Goal: Task Accomplishment & Management: Use online tool/utility

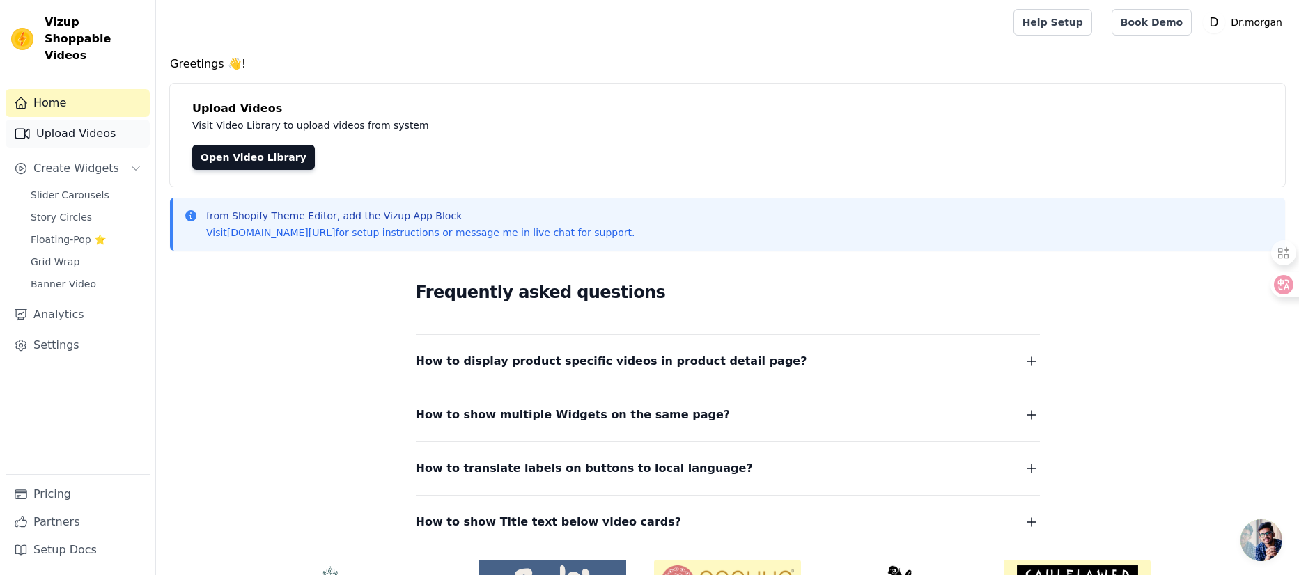
click at [70, 122] on link "Upload Videos" at bounding box center [78, 134] width 144 height 28
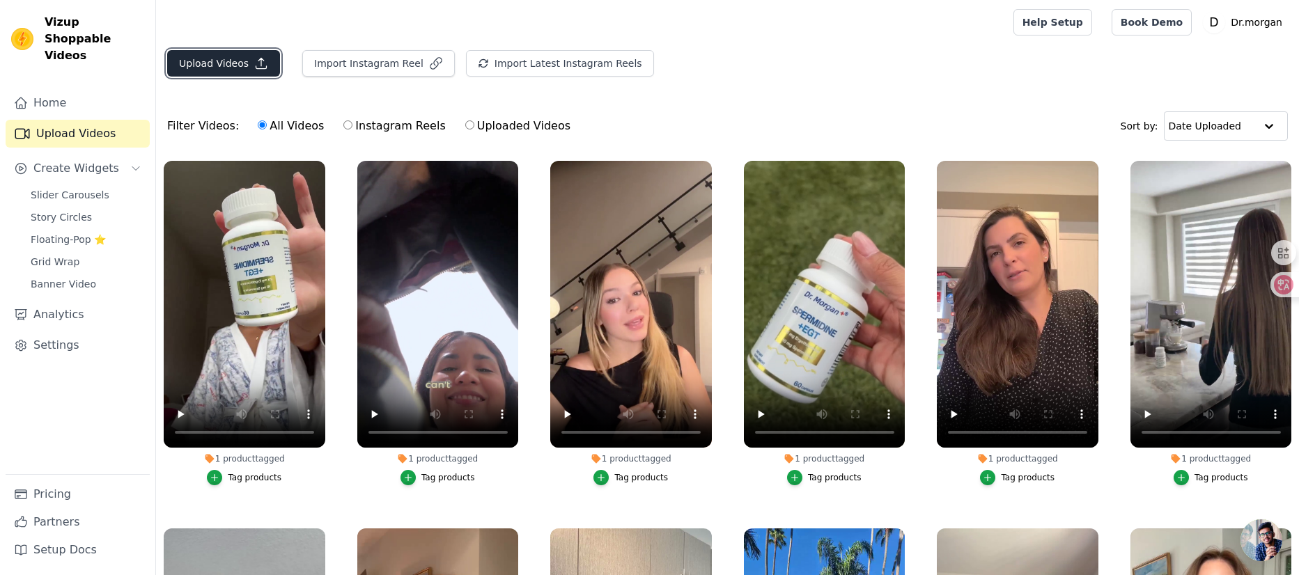
click at [215, 64] on button "Upload Videos" at bounding box center [223, 63] width 113 height 26
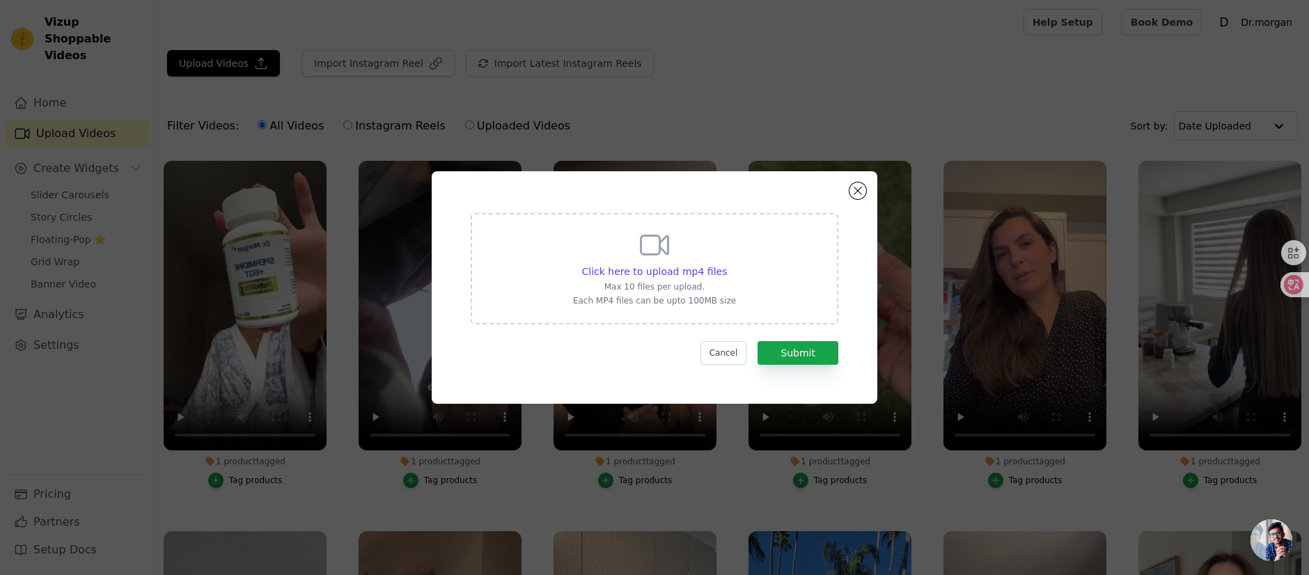
click at [710, 283] on p "Max 10 files per upload." at bounding box center [654, 286] width 163 height 11
click at [726, 265] on input "Click here to upload mp4 files Max 10 files per upload. Each MP4 files can be u…" at bounding box center [726, 264] width 1 height 1
type input "C:\fakepath\dc92ab838607a08b1c638388e30e2b92.mp4"
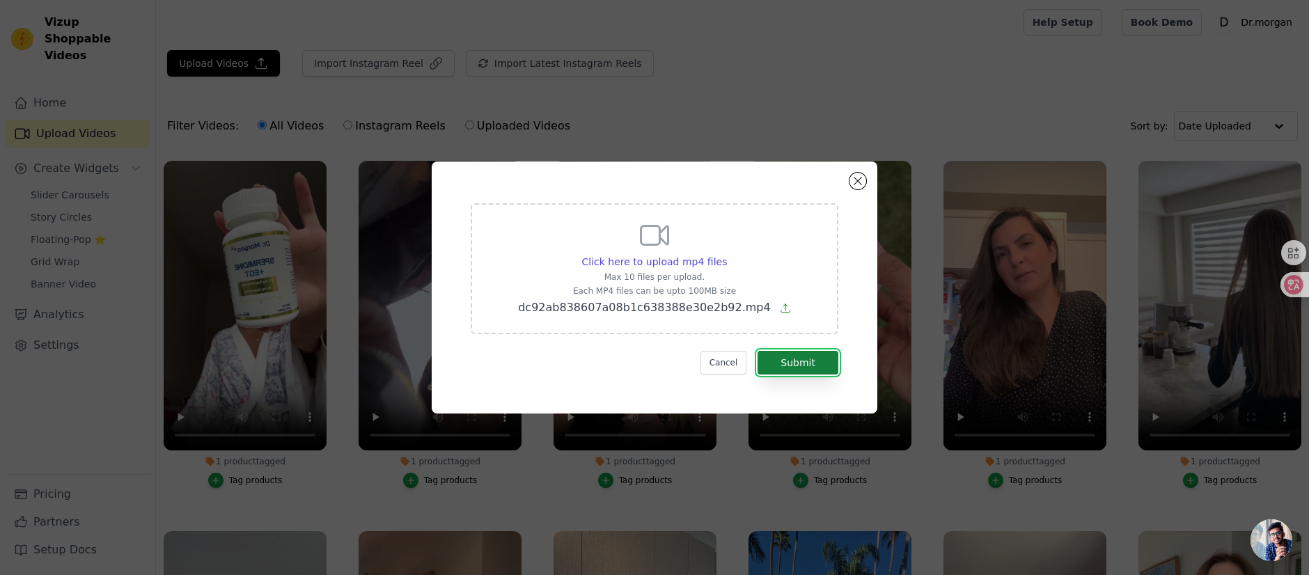
click at [786, 367] on button "Submit" at bounding box center [798, 363] width 81 height 24
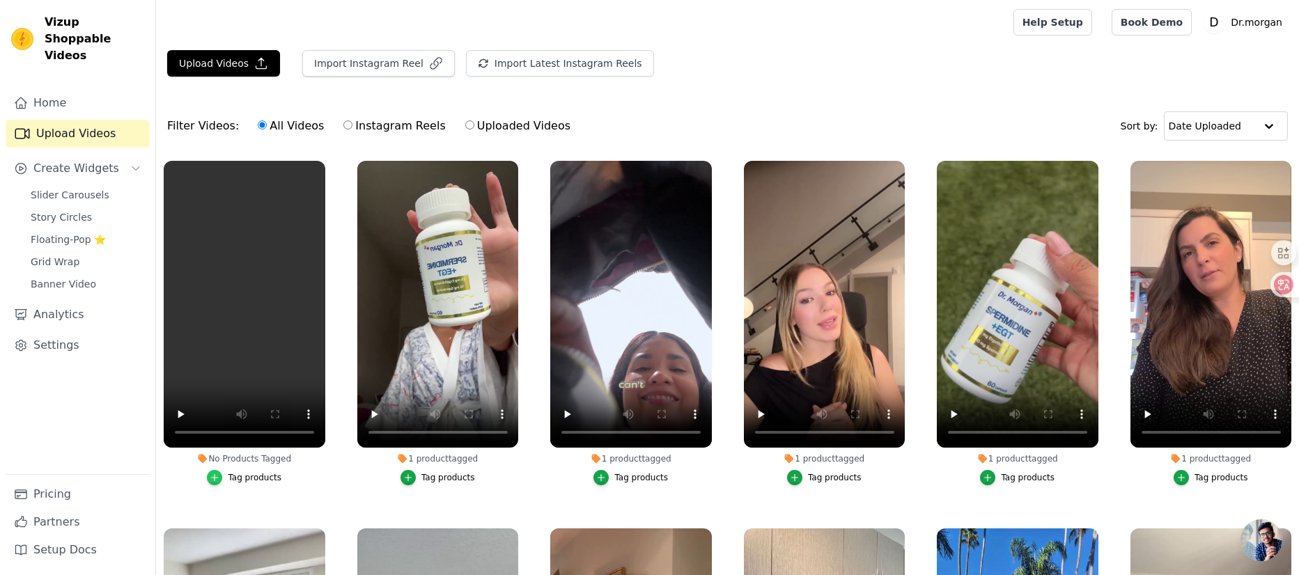
click at [213, 477] on icon "button" at bounding box center [215, 478] width 10 height 10
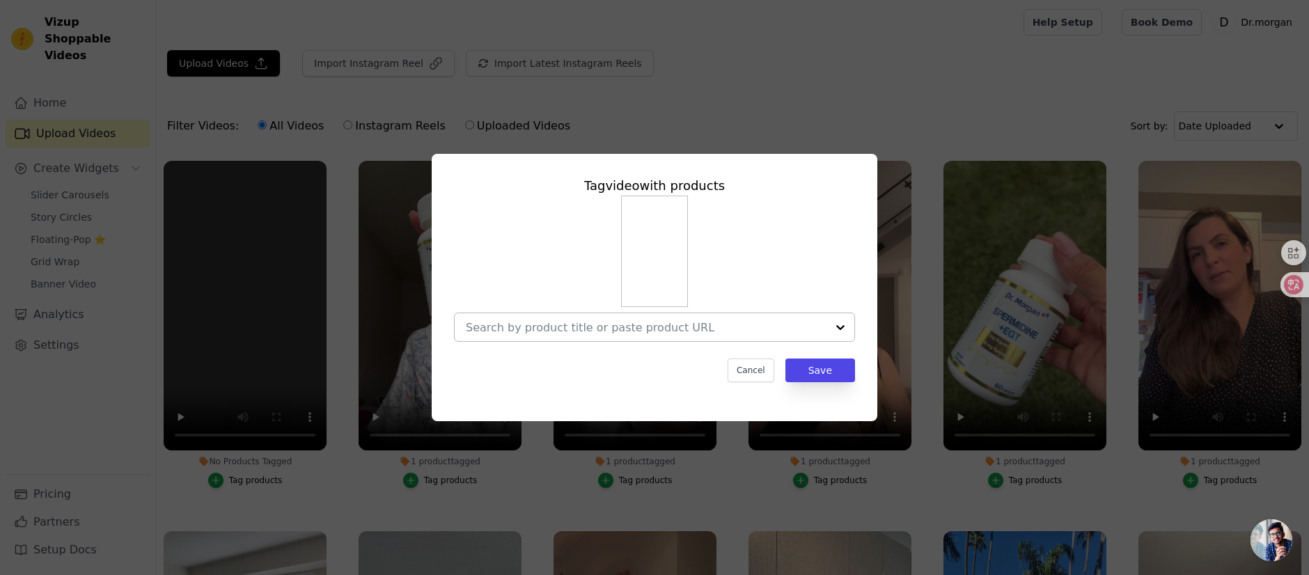
click at [687, 323] on input "No Products Tagged Tag video with products Cancel Save Tag products" at bounding box center [646, 327] width 361 height 13
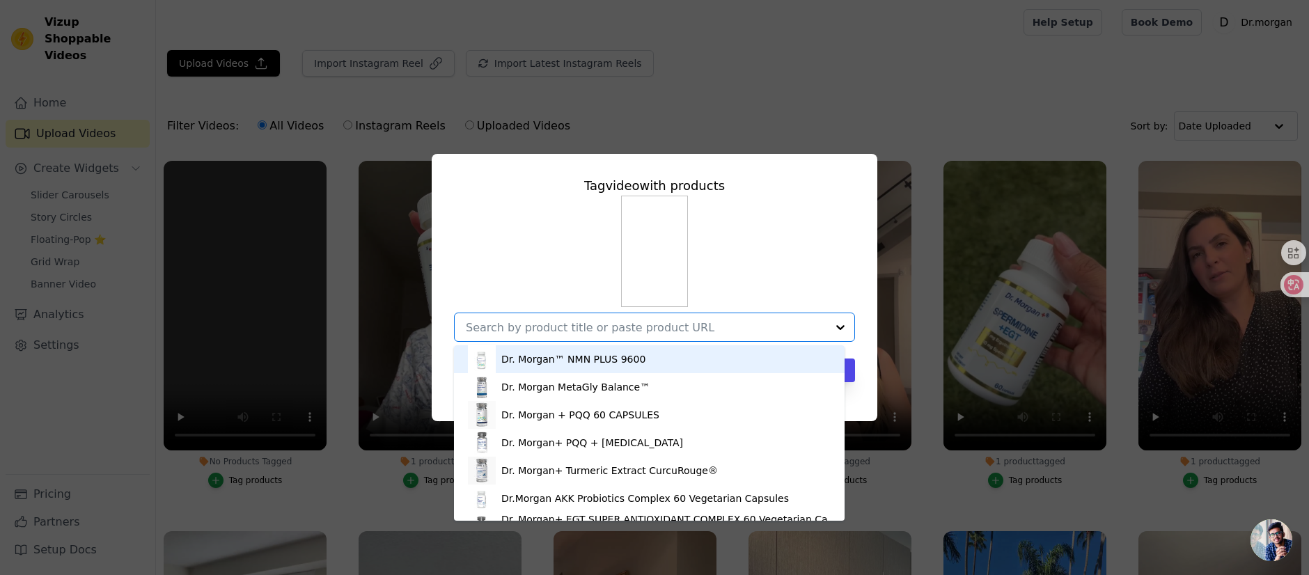
click at [591, 366] on div "Dr. Morgan™ NMN PLUS 9600" at bounding box center [573, 359] width 144 height 14
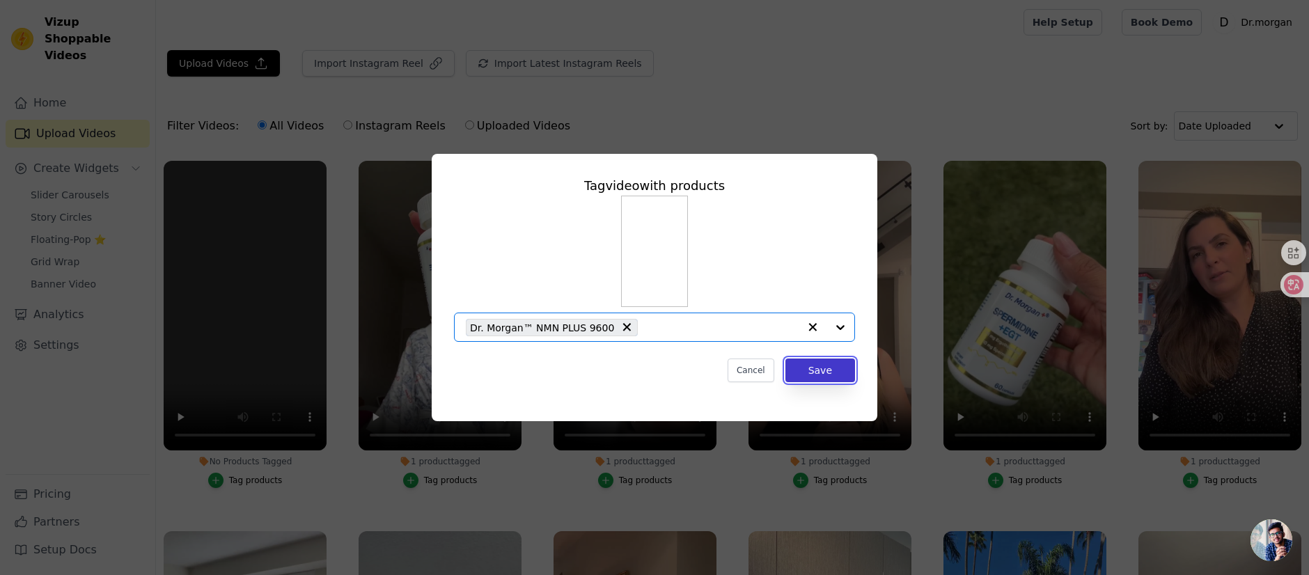
click at [811, 368] on button "Save" at bounding box center [820, 371] width 70 height 24
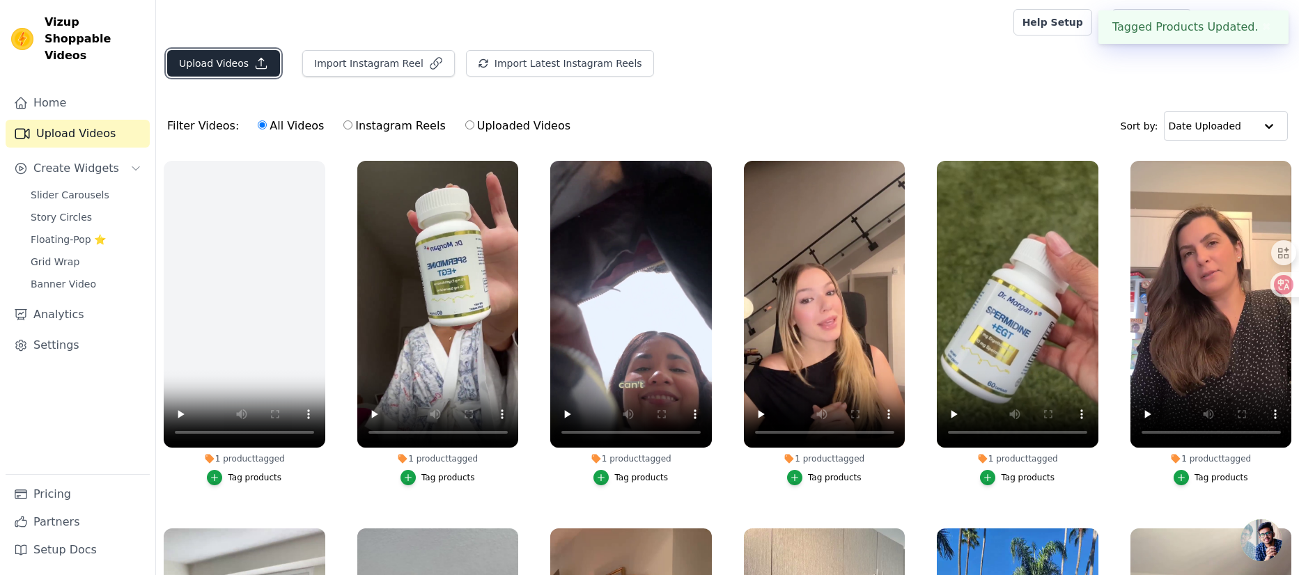
click at [246, 61] on button "Upload Videos" at bounding box center [223, 63] width 113 height 26
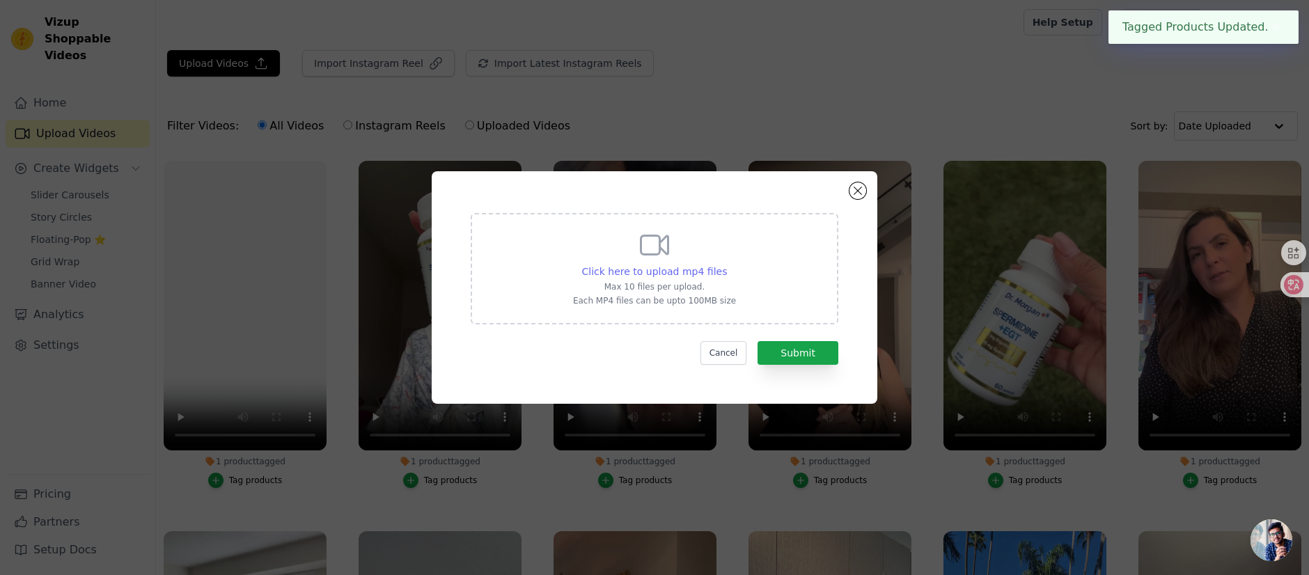
click at [722, 270] on span "Click here to upload mp4 files" at bounding box center [655, 271] width 146 height 11
click at [726, 265] on input "Click here to upload mp4 files Max 10 files per upload. Each MP4 files can be u…" at bounding box center [726, 264] width 1 height 1
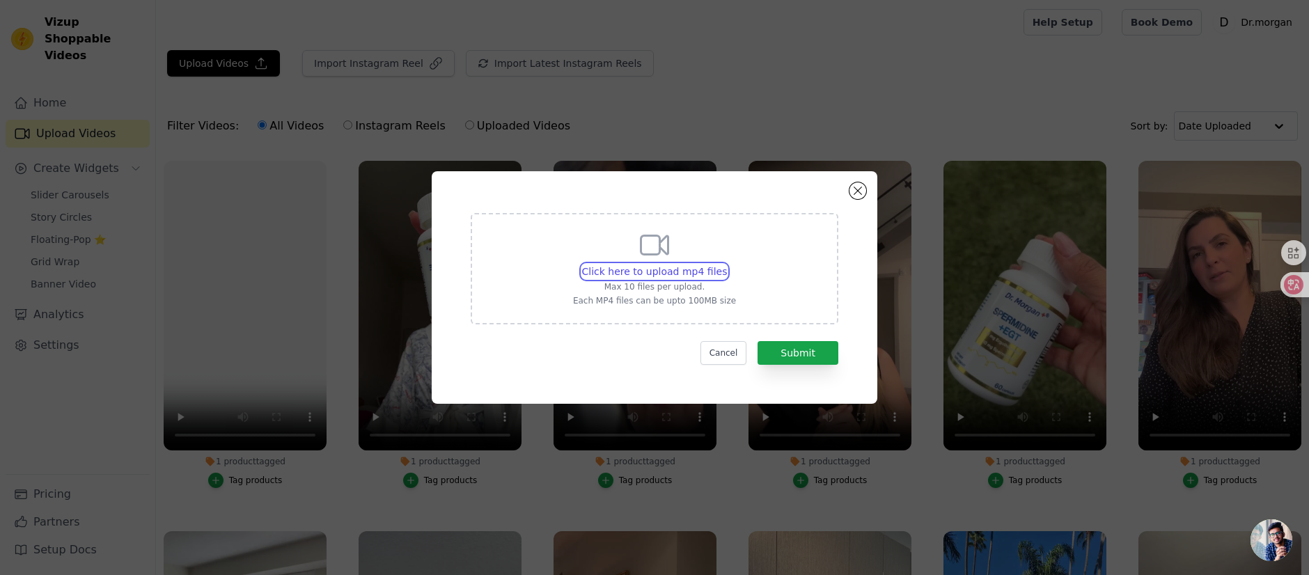
type input "C:\fakepath\咖啡健身.mp4"
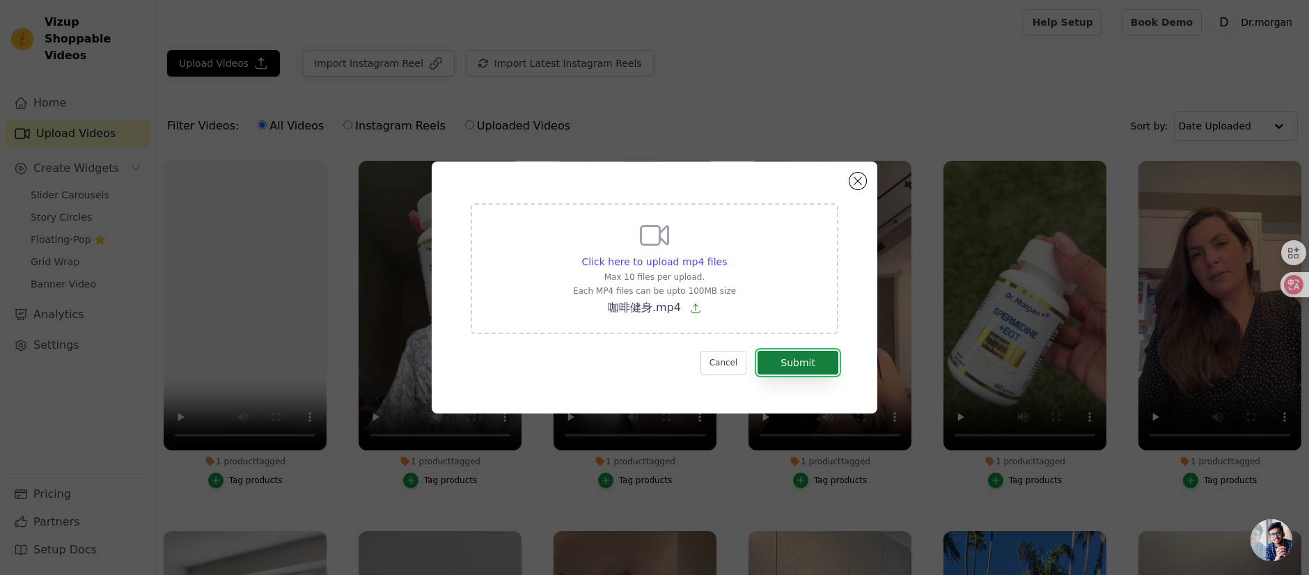
click at [792, 363] on button "Submit" at bounding box center [798, 363] width 81 height 24
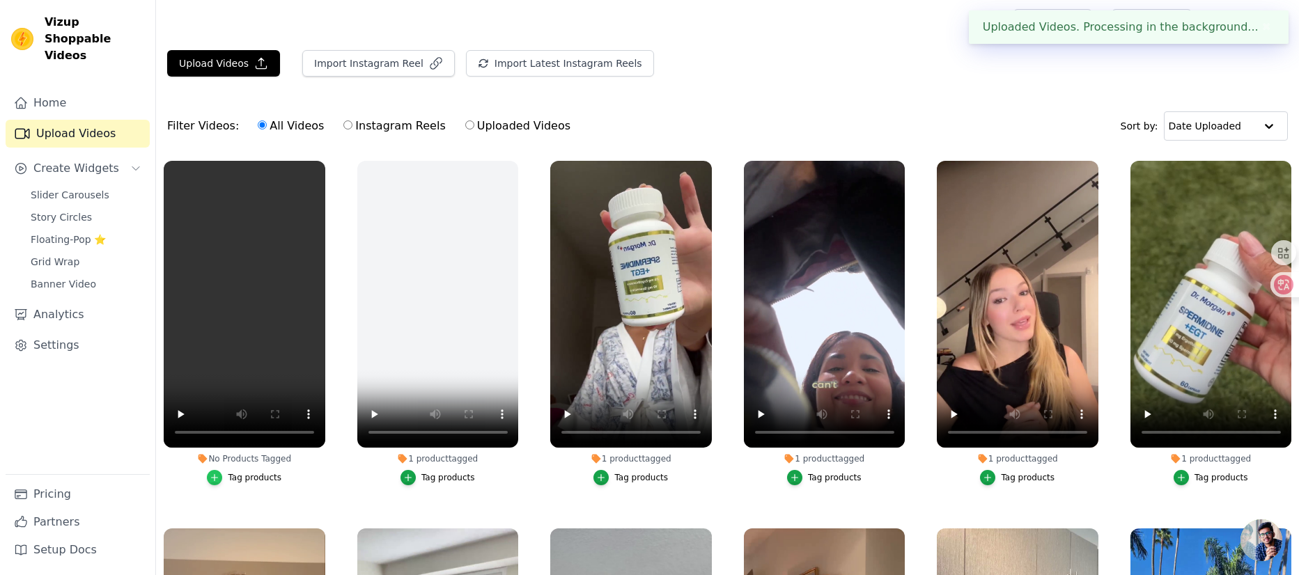
click at [221, 473] on div "button" at bounding box center [214, 477] width 15 height 15
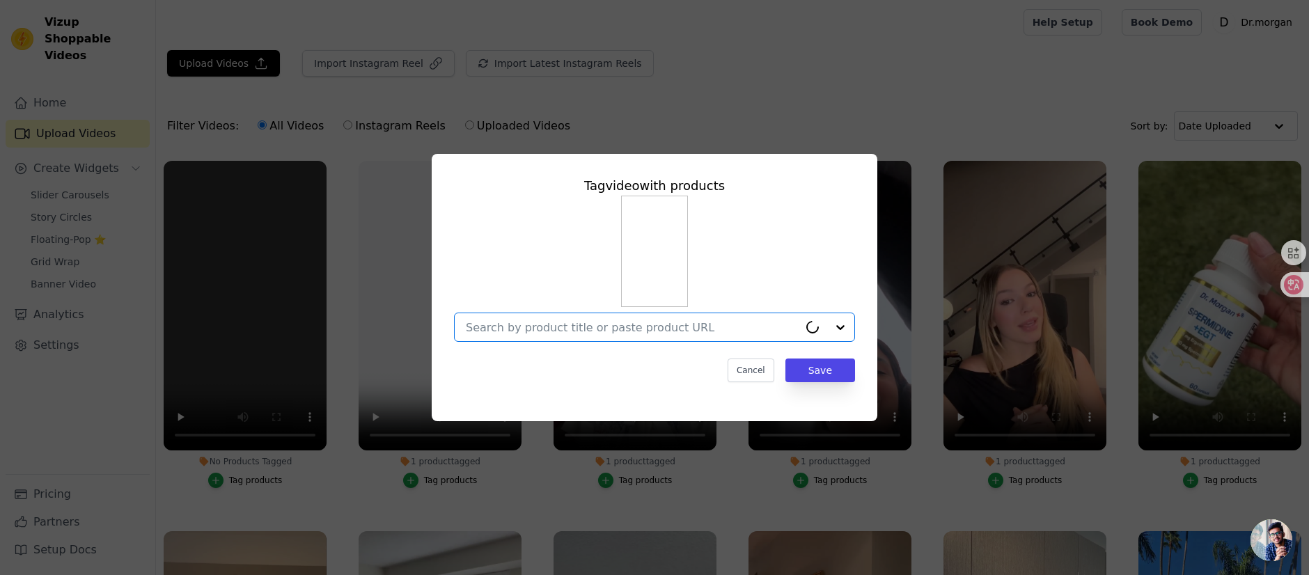
click at [657, 327] on input "No Products Tagged Tag video with products Option undefined, selected. Select i…" at bounding box center [632, 327] width 333 height 13
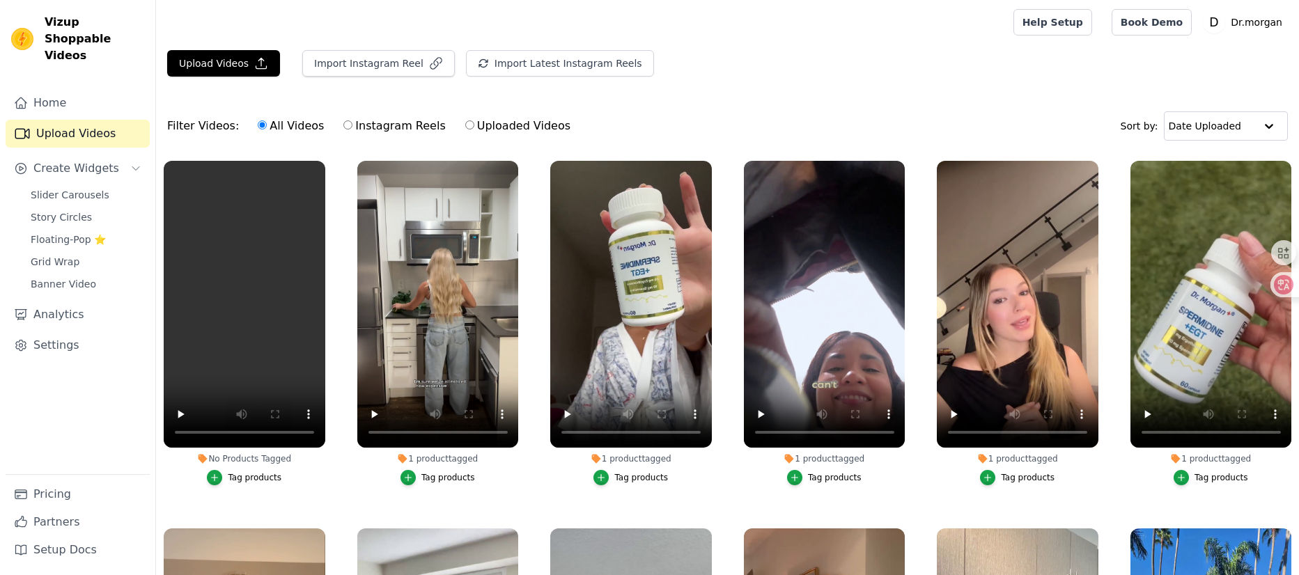
click at [248, 475] on div "Tag products" at bounding box center [255, 477] width 54 height 11
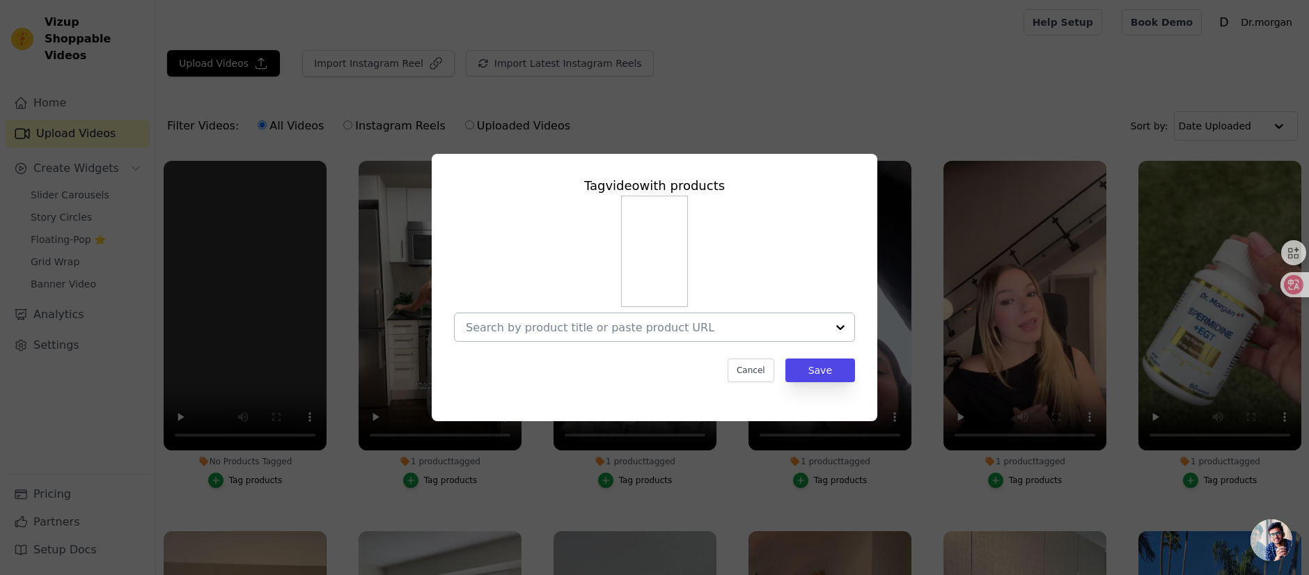
click at [743, 329] on input "No Products Tagged Tag video with products Cancel Save Tag products" at bounding box center [646, 327] width 361 height 13
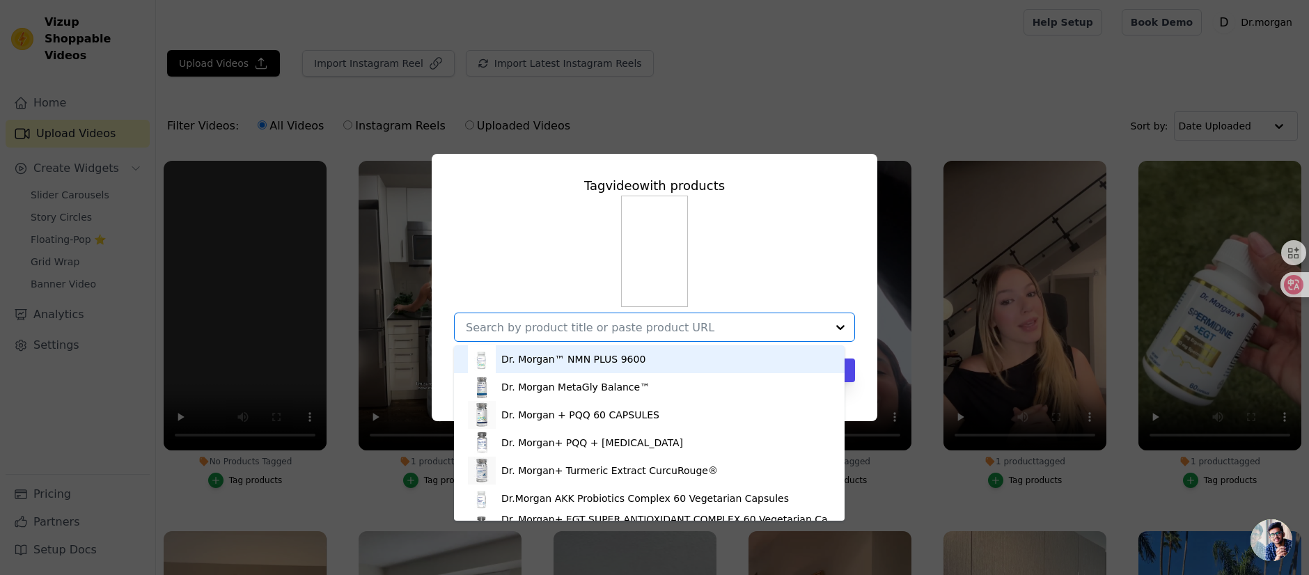
click at [661, 366] on div "Dr. Morgan™ NMN PLUS 9600" at bounding box center [649, 359] width 363 height 28
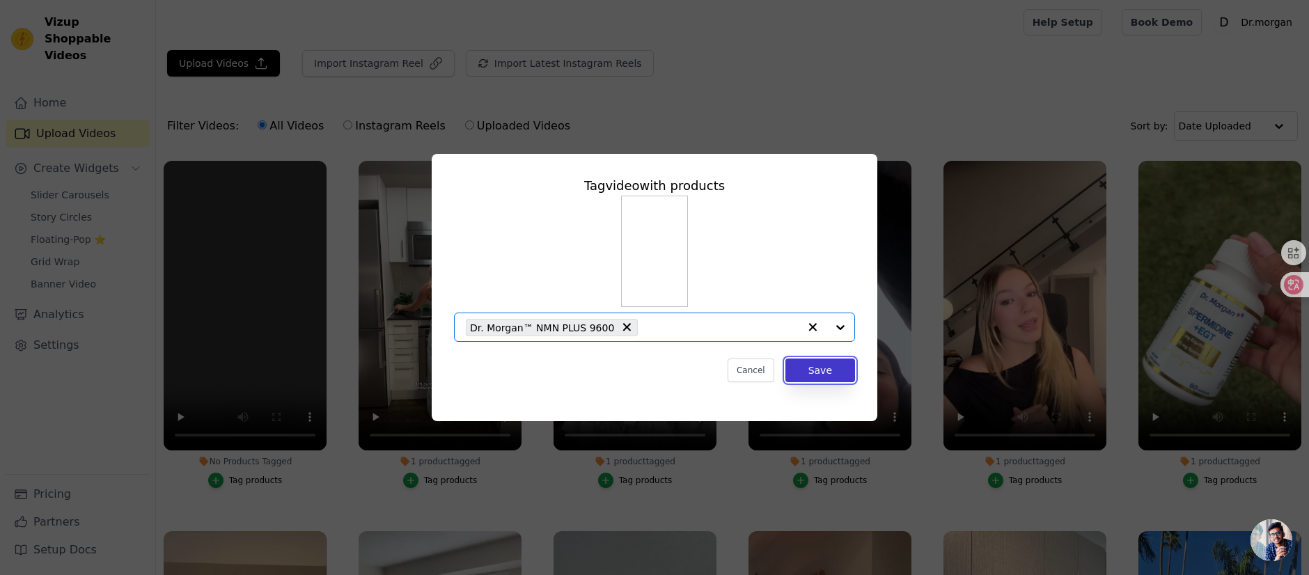
click at [838, 374] on button "Save" at bounding box center [820, 371] width 70 height 24
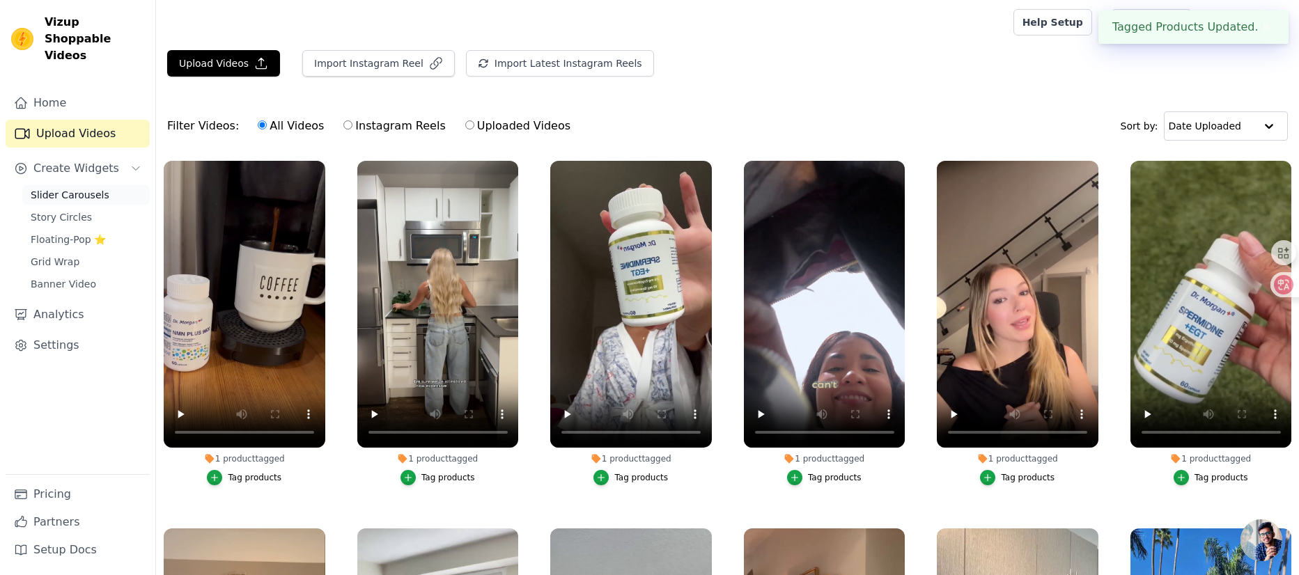
click at [68, 188] on span "Slider Carousels" at bounding box center [70, 195] width 79 height 14
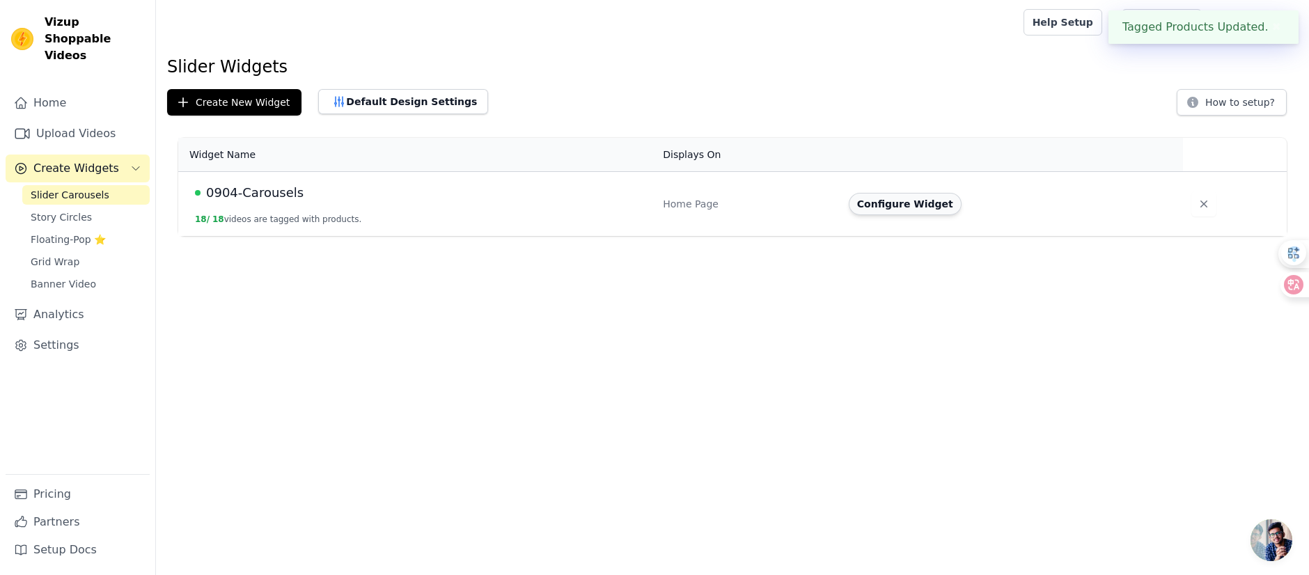
click at [916, 209] on button "Configure Widget" at bounding box center [905, 204] width 113 height 22
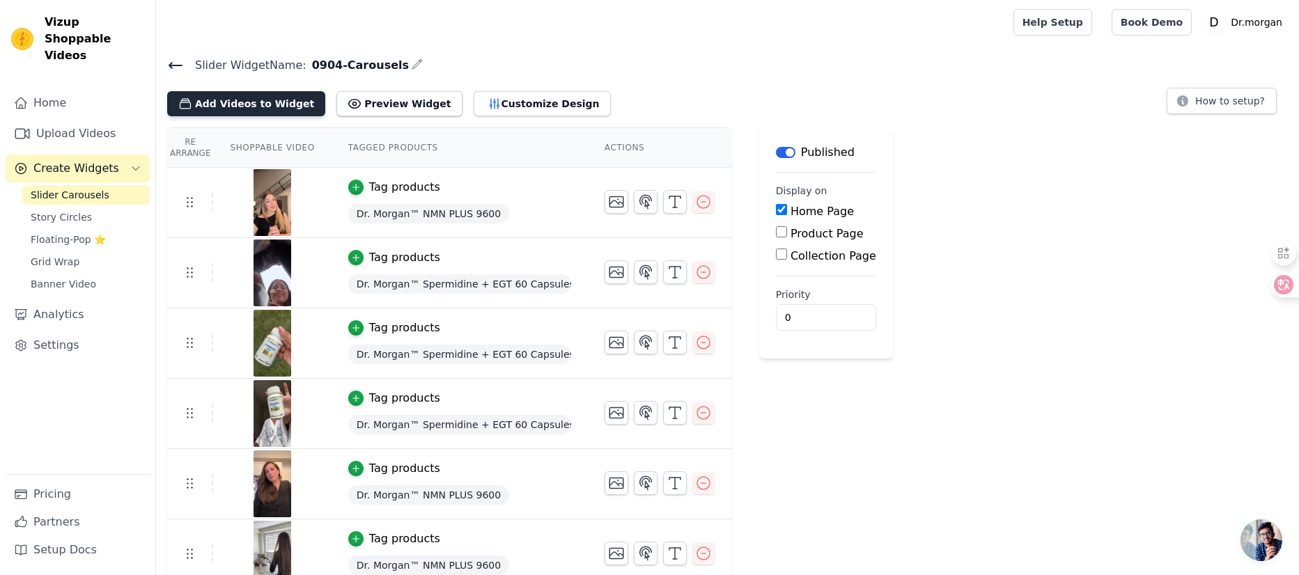
click at [230, 104] on button "Add Videos to Widget" at bounding box center [246, 103] width 158 height 25
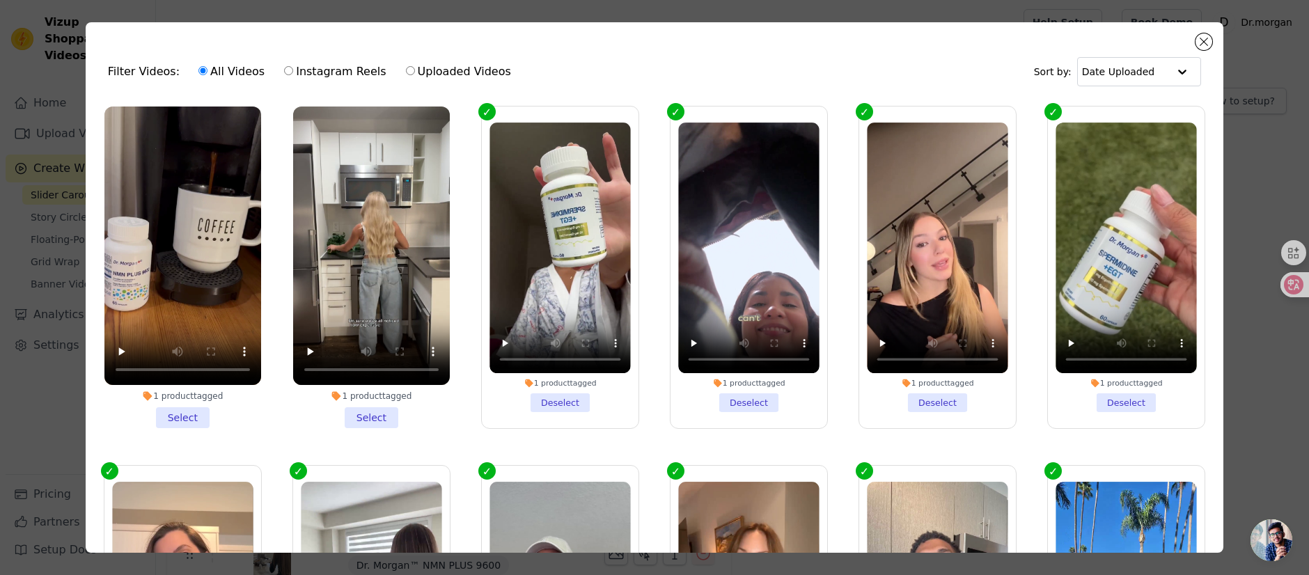
click at [371, 409] on li "1 product tagged Select" at bounding box center [371, 268] width 157 height 322
click at [0, 0] on input "1 product tagged Select" at bounding box center [0, 0] width 0 height 0
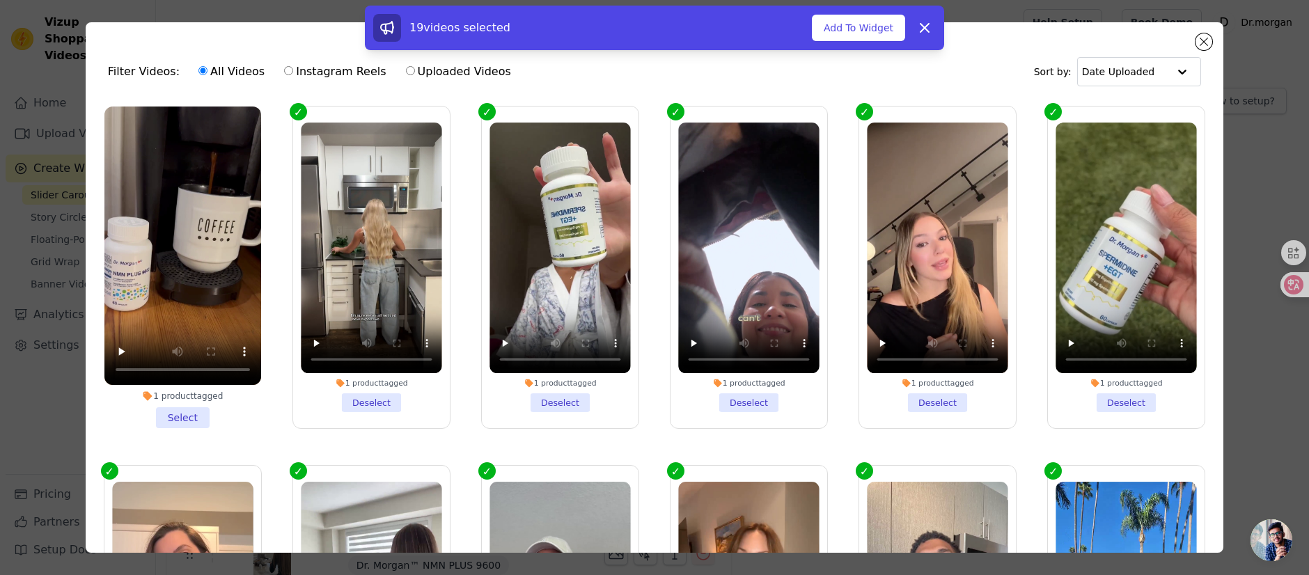
click at [204, 400] on li "1 product tagged Select" at bounding box center [182, 268] width 157 height 322
click at [0, 0] on input "1 product tagged Select" at bounding box center [0, 0] width 0 height 0
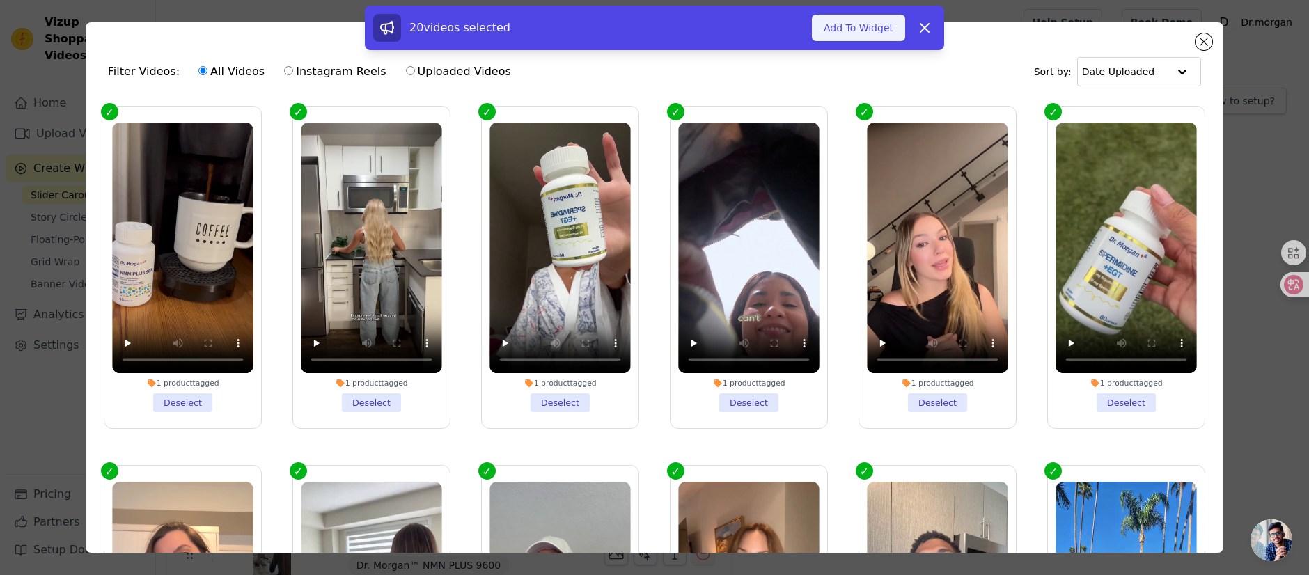
click at [848, 28] on button "Add To Widget" at bounding box center [858, 28] width 93 height 26
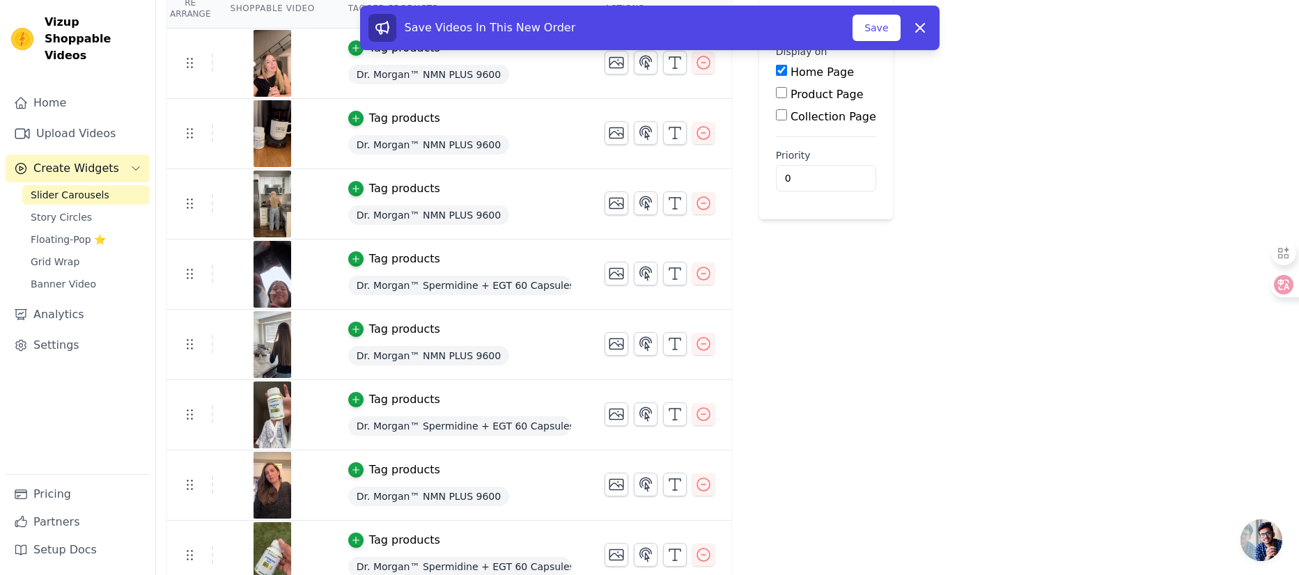
scroll to position [178, 0]
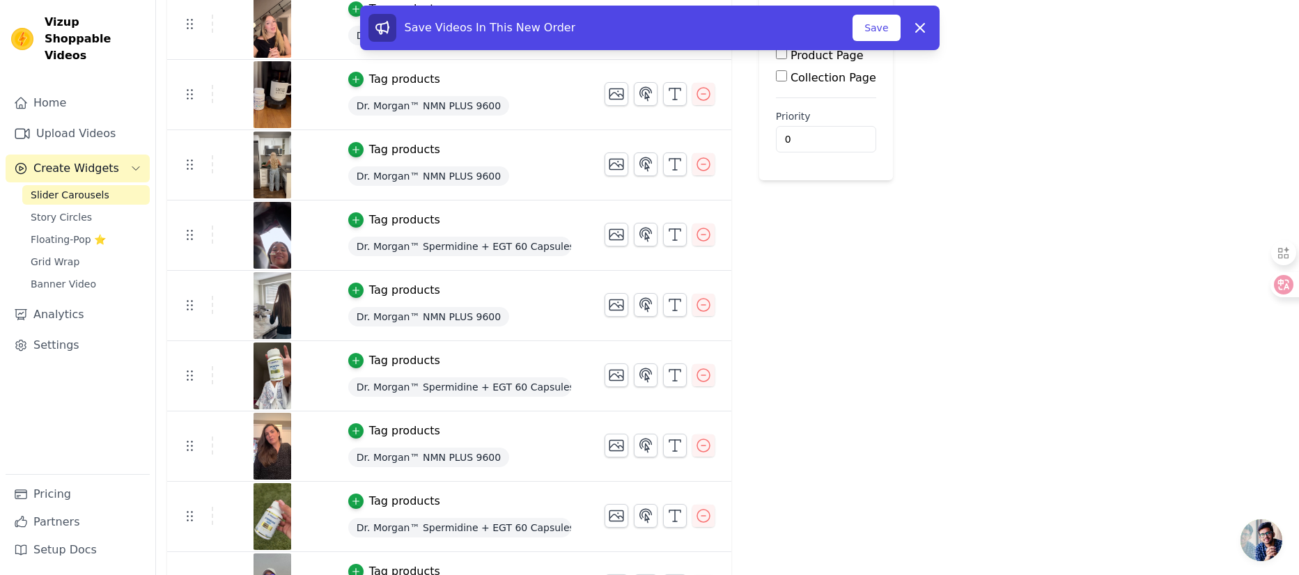
click at [879, 29] on button "Save" at bounding box center [875, 28] width 47 height 26
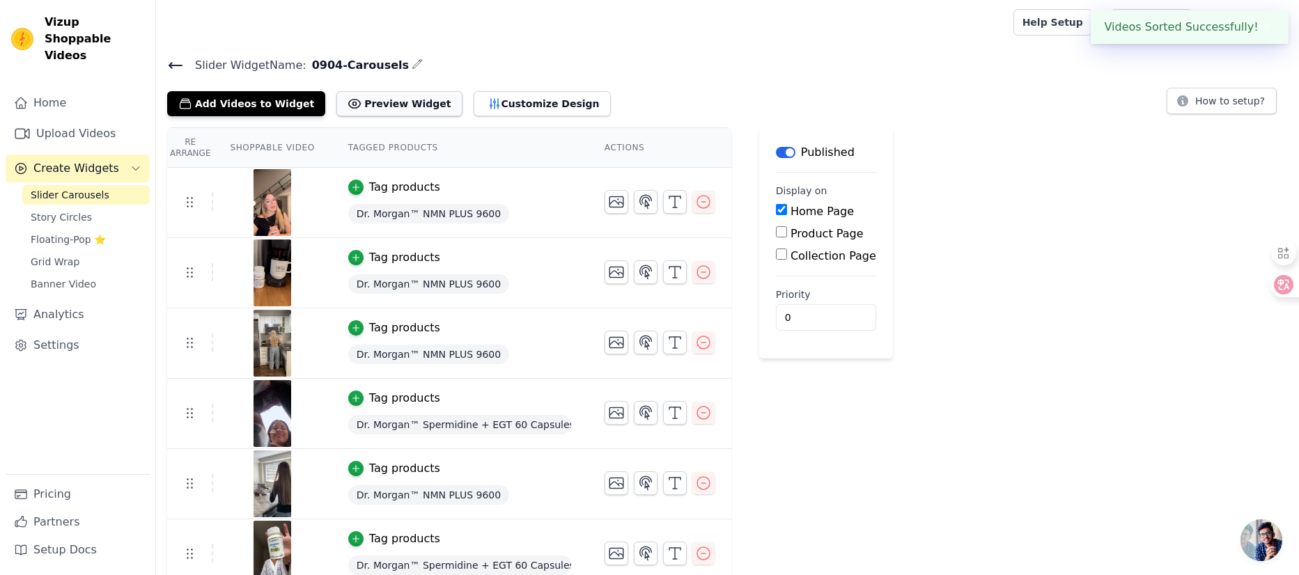
click at [374, 106] on button "Preview Widget" at bounding box center [398, 103] width 125 height 25
